Goal: Information Seeking & Learning: Learn about a topic

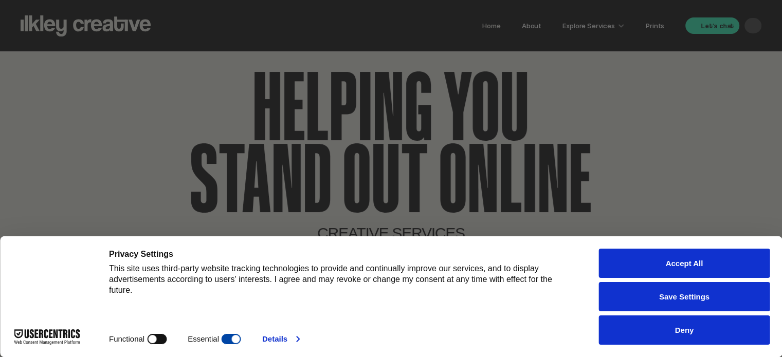
click at [693, 259] on button "Accept All" at bounding box center [684, 263] width 171 height 29
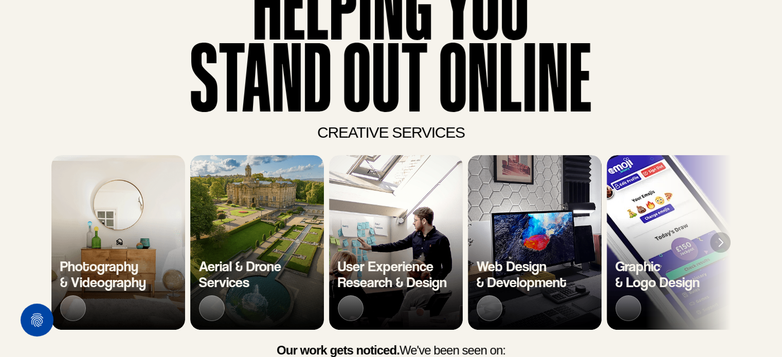
scroll to position [103, 0]
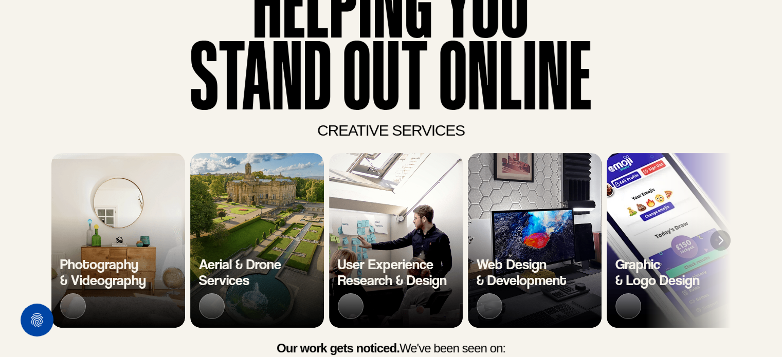
click at [251, 273] on h3 "Aerial & Drone Services" at bounding box center [240, 273] width 82 height 32
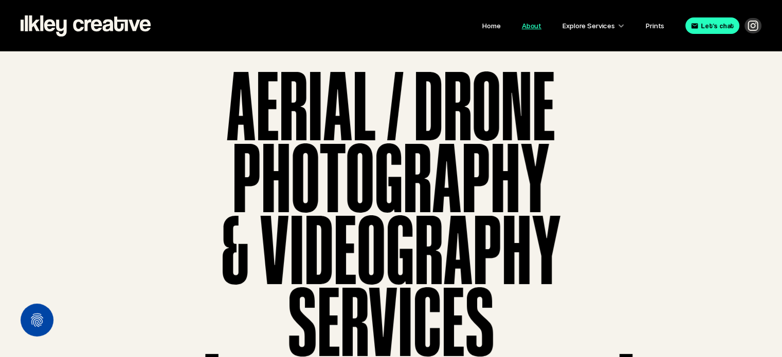
click at [534, 27] on link "About" at bounding box center [532, 26] width 20 height 8
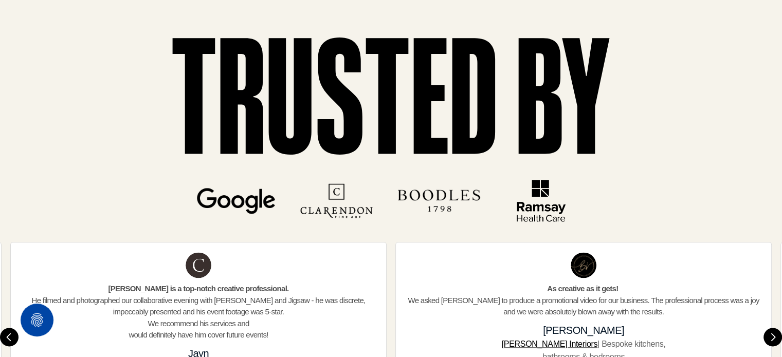
scroll to position [1234, 0]
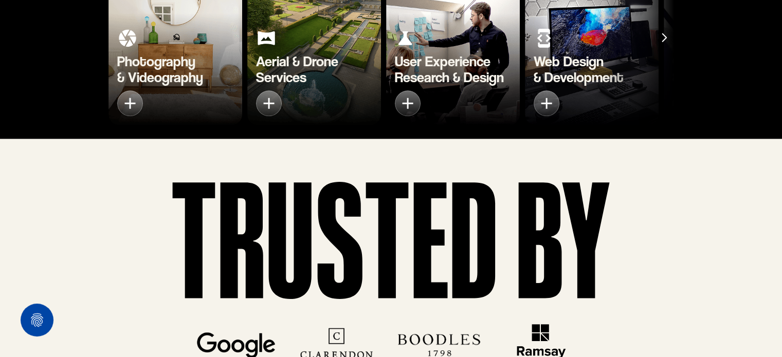
click at [265, 100] on icon "2 of 7" at bounding box center [269, 103] width 19 height 19
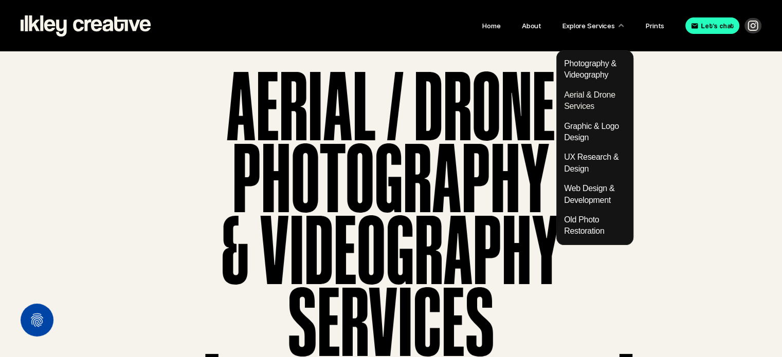
click at [620, 26] on div at bounding box center [620, 25] width 7 height 7
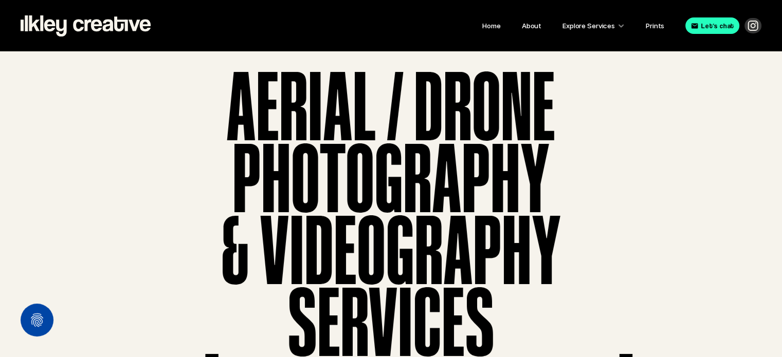
click at [653, 170] on header "Aerial / Drone Photography & Videography services In [GEOGRAPHIC_DATA] [GEOGRAP…" at bounding box center [391, 356] width 782 height 611
